Goal: Transaction & Acquisition: Purchase product/service

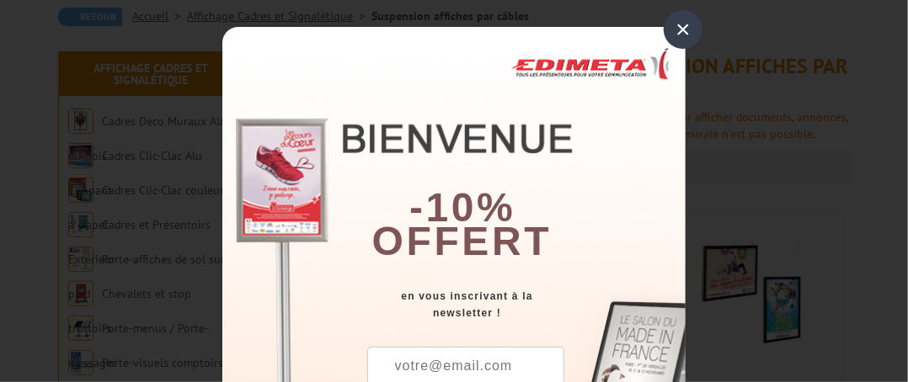
scroll to position [168, 0]
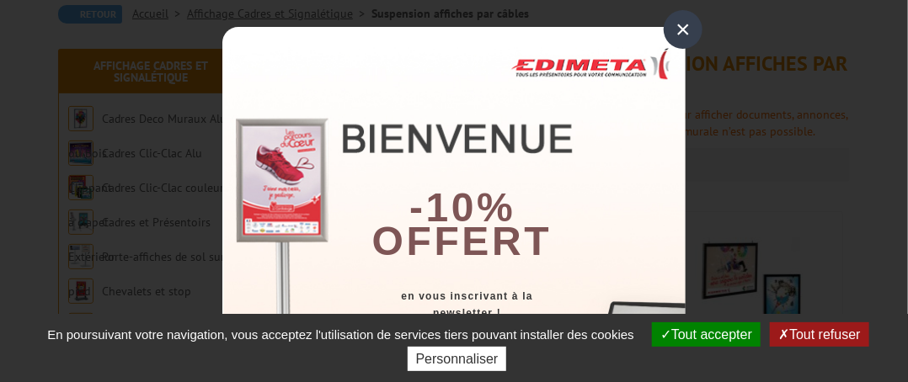
click at [667, 24] on div "×" at bounding box center [683, 29] width 39 height 39
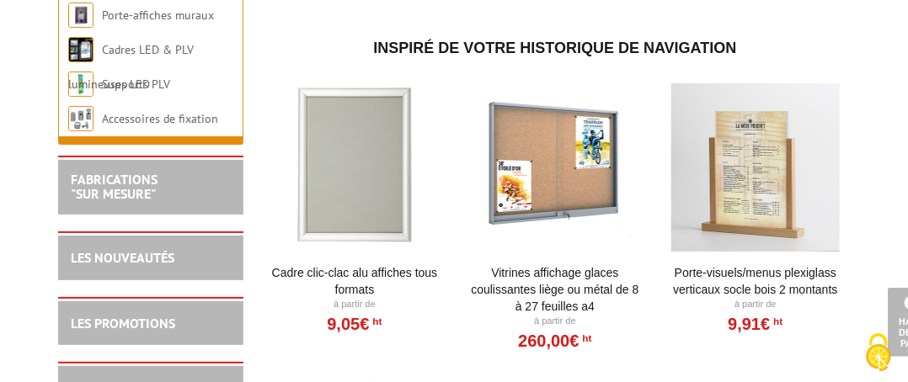
scroll to position [2359, 0]
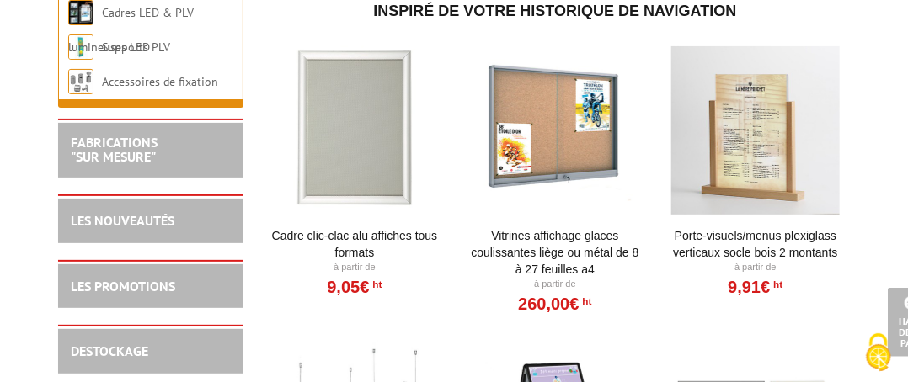
click at [775, 232] on link "Porte-Visuels/Menus Plexiglass Verticaux Socle Bois 2 Montants" at bounding box center [756, 244] width 170 height 34
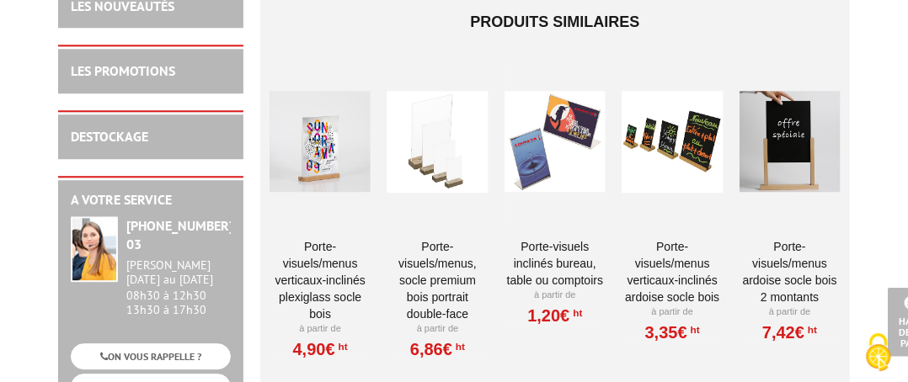
scroll to position [1600, 0]
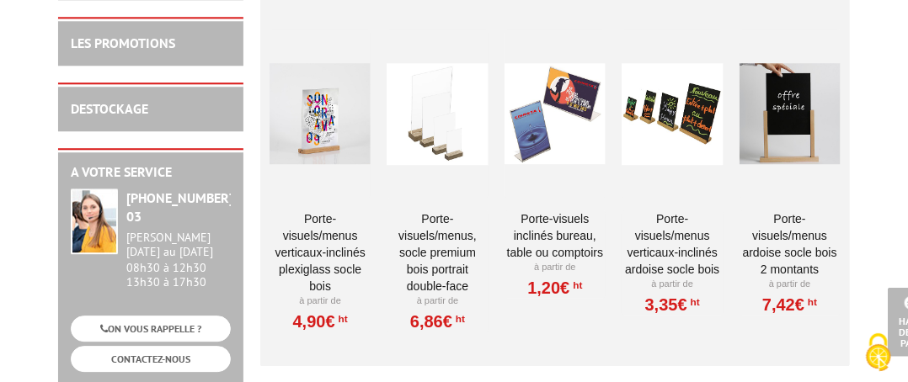
click at [441, 230] on link "PORTE-VISUELS/MENUS, SOCLE PREMIUM BOIS PORTRAIT DOUBLE-FACE" at bounding box center [437, 253] width 101 height 84
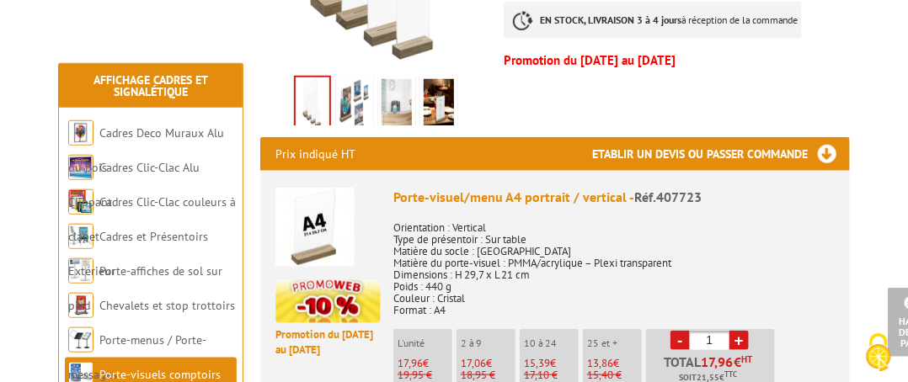
scroll to position [590, 0]
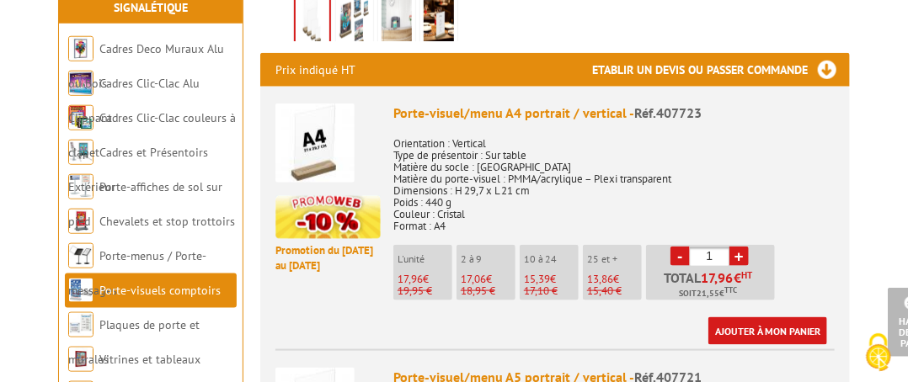
click at [740, 255] on link "+" at bounding box center [738, 256] width 19 height 19
type input "4"
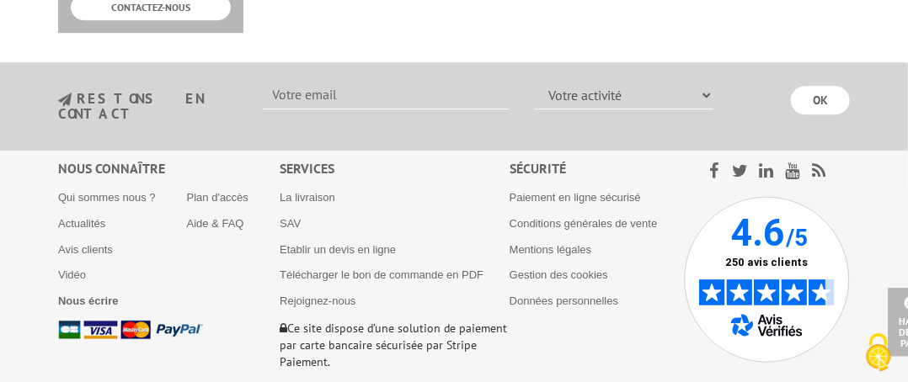
scroll to position [1769, 0]
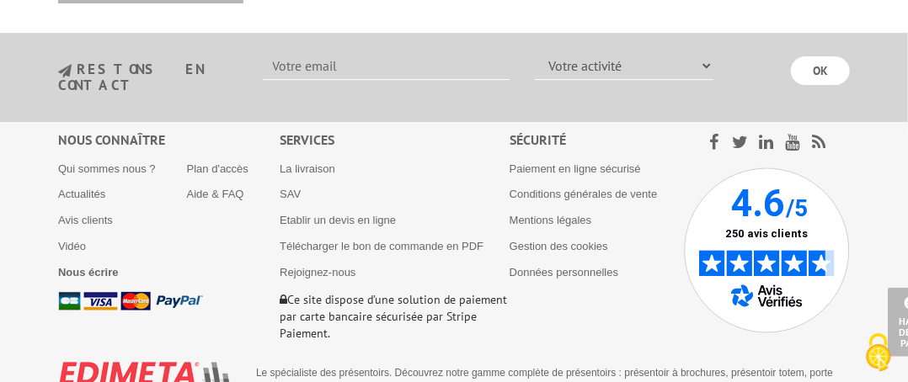
scroll to position [2022, 0]
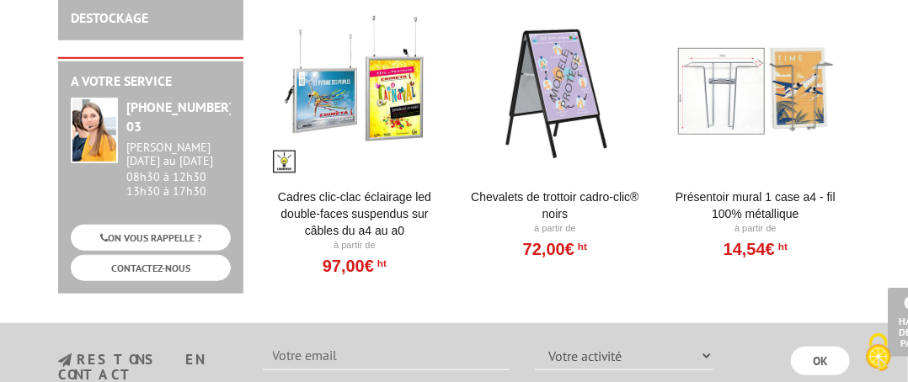
scroll to position [2687, 0]
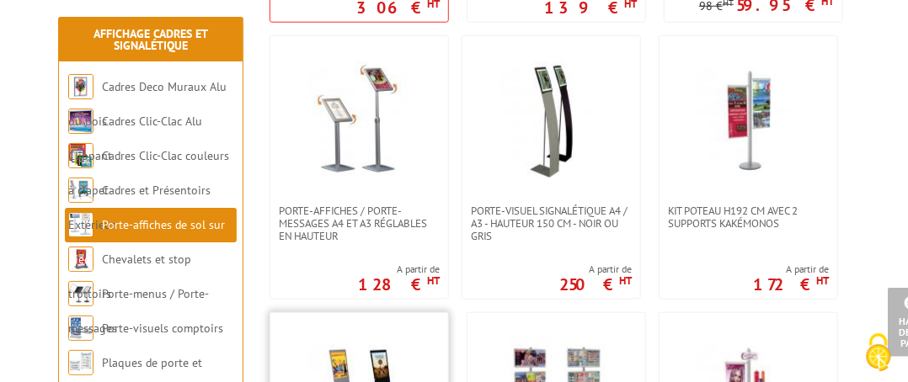
scroll to position [3117, 0]
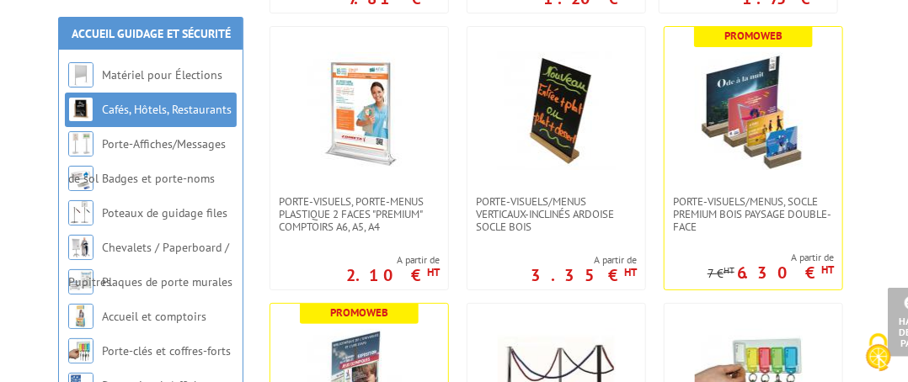
scroll to position [4549, 0]
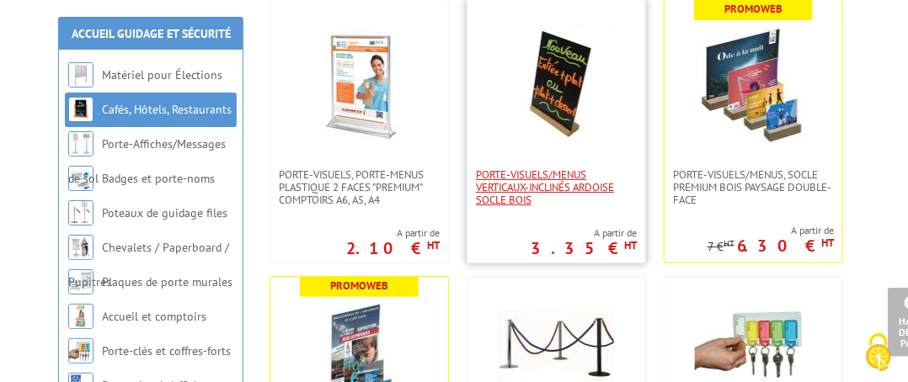
click at [572, 184] on span "Porte-Visuels/Menus verticaux-inclinés ardoise socle bois" at bounding box center [556, 187] width 161 height 38
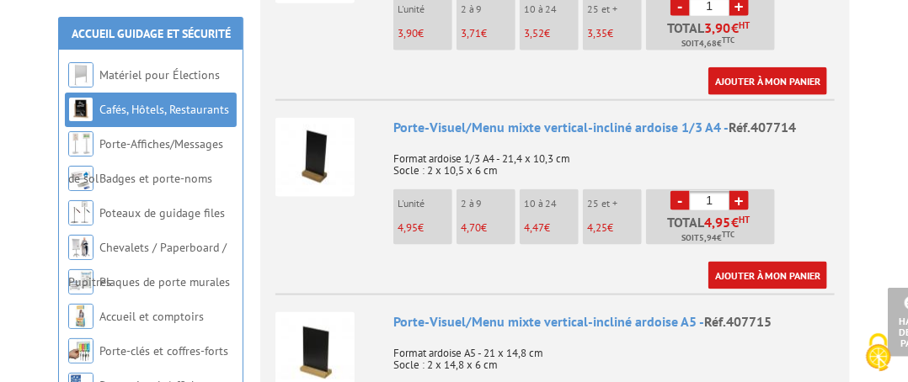
scroll to position [758, 0]
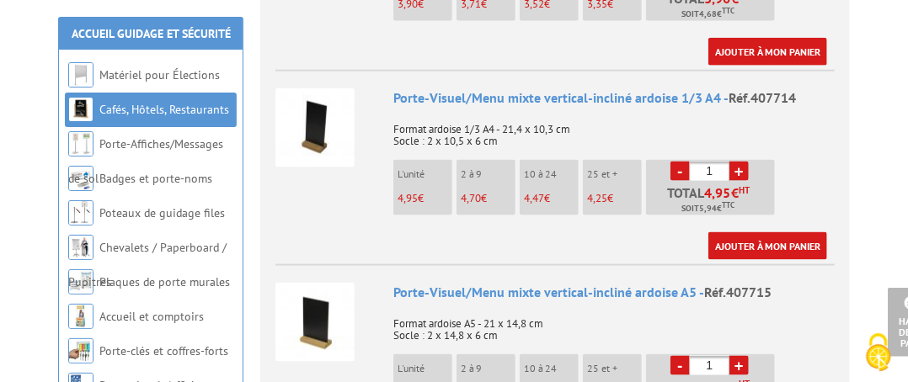
click at [739, 162] on link "+" at bounding box center [738, 171] width 19 height 19
type input "4"
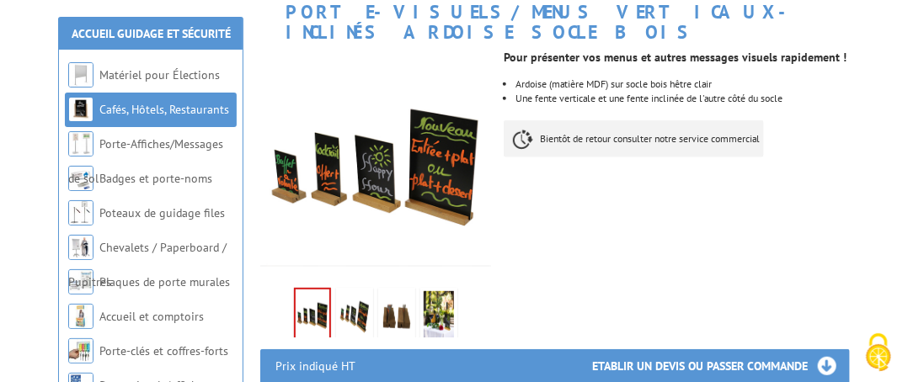
scroll to position [337, 0]
